Goal: Task Accomplishment & Management: Use online tool/utility

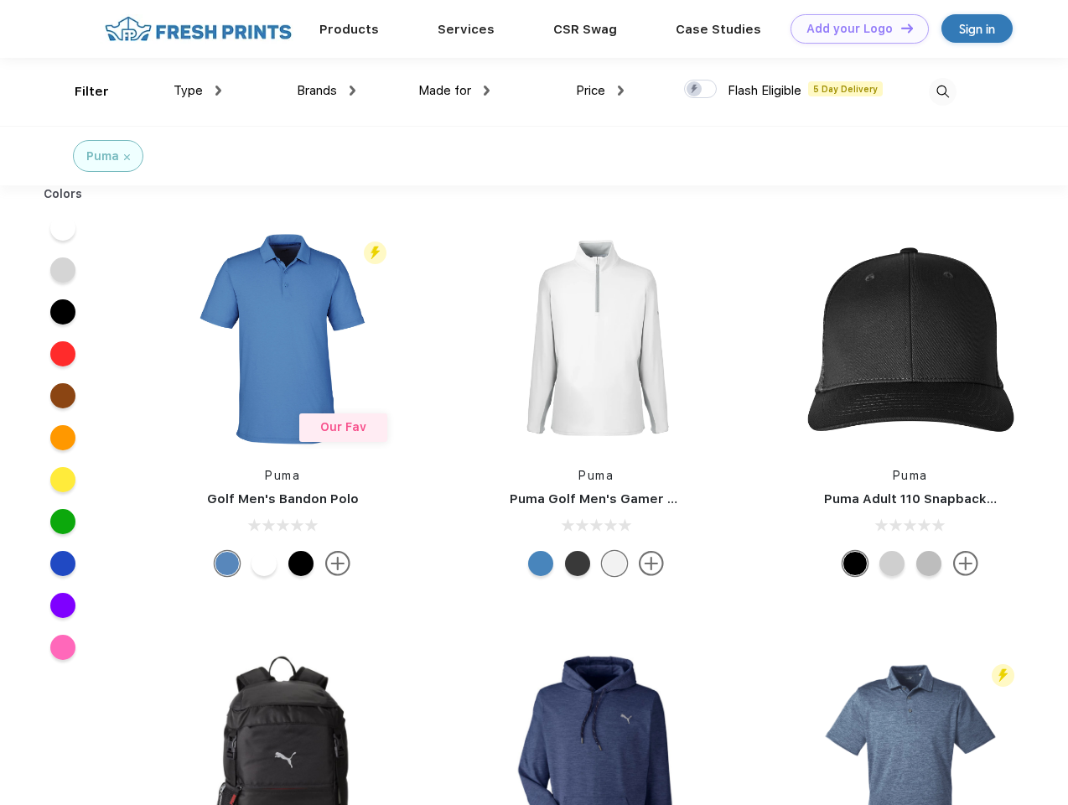
scroll to position [1, 0]
click at [853, 28] on link "Add your Logo Design Tool" at bounding box center [859, 28] width 138 height 29
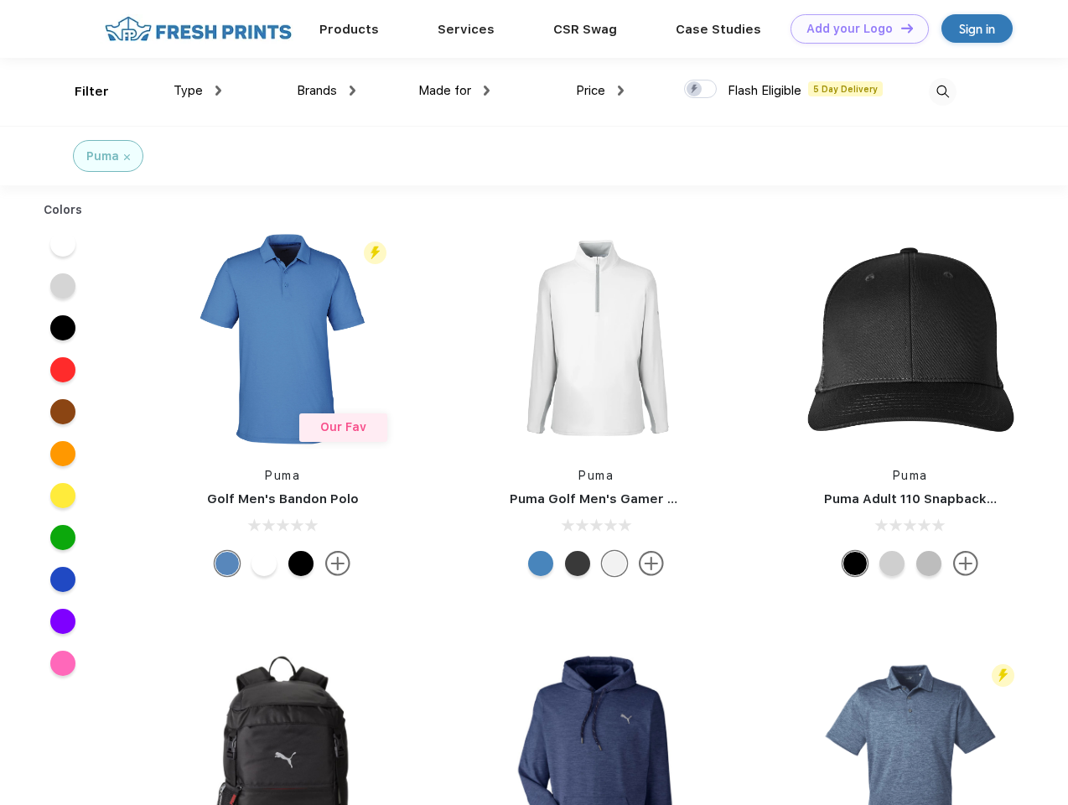
click at [0, 0] on div "Design Tool" at bounding box center [0, 0] width 0 height 0
click at [899, 28] on link "Add your Logo Design Tool" at bounding box center [859, 28] width 138 height 29
click at [80, 91] on div "Filter" at bounding box center [92, 91] width 34 height 19
click at [198, 91] on span "Type" at bounding box center [188, 90] width 29 height 15
click at [326, 91] on span "Brands" at bounding box center [317, 90] width 40 height 15
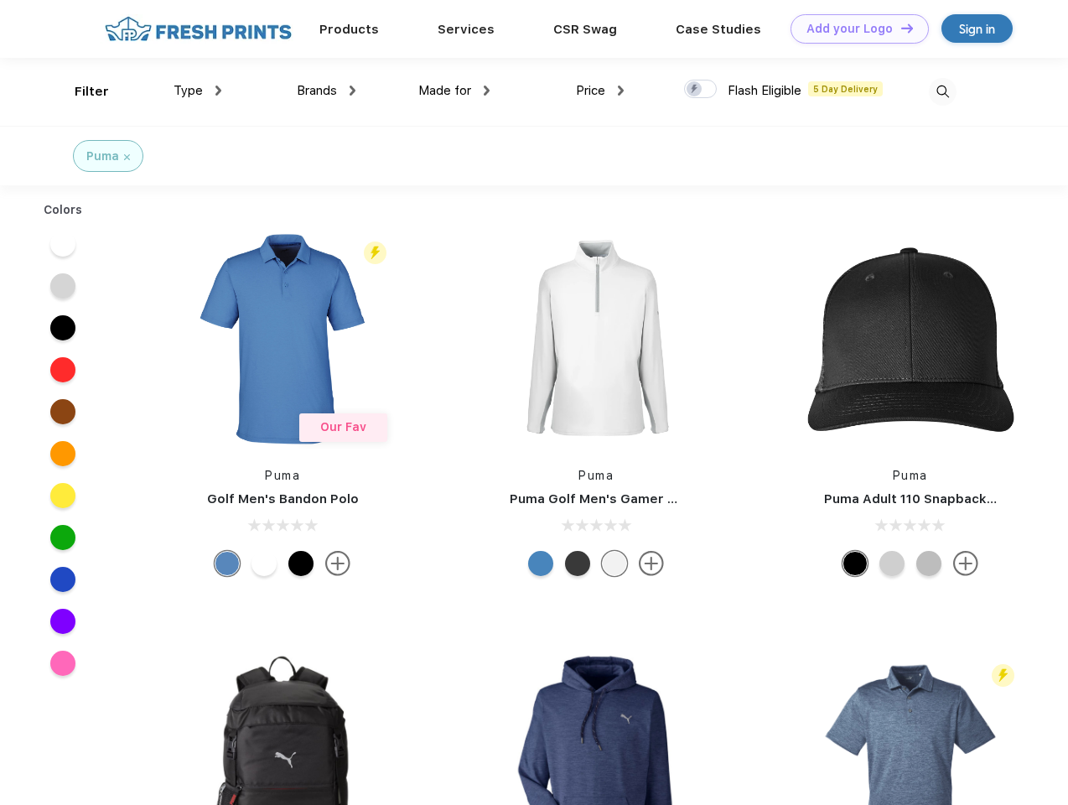
click at [454, 91] on span "Made for" at bounding box center [444, 90] width 53 height 15
click at [600, 91] on span "Price" at bounding box center [590, 90] width 29 height 15
click at [701, 90] on div at bounding box center [700, 89] width 33 height 18
click at [695, 90] on input "checkbox" at bounding box center [689, 84] width 11 height 11
click at [942, 91] on img at bounding box center [943, 92] width 28 height 28
